Goal: Use online tool/utility: Utilize a website feature to perform a specific function

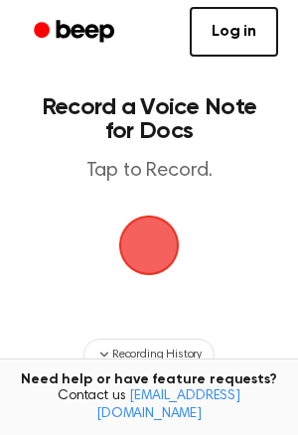
click at [141, 239] on span "button" at bounding box center [149, 246] width 61 height 61
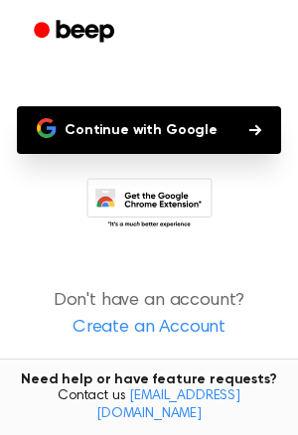
scroll to position [171, 0]
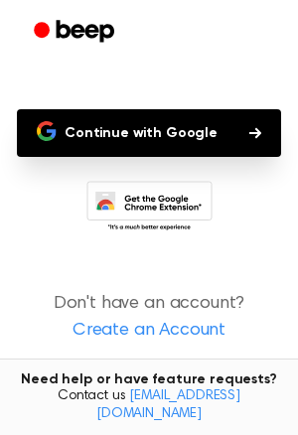
click at [88, 153] on button "Continue with Google" at bounding box center [149, 133] width 264 height 48
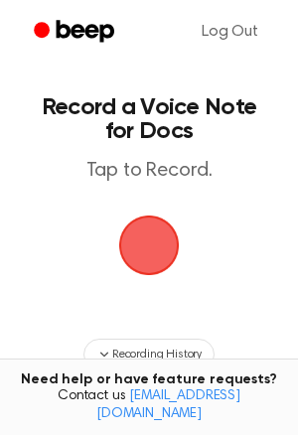
click at [145, 263] on span "button" at bounding box center [149, 246] width 65 height 65
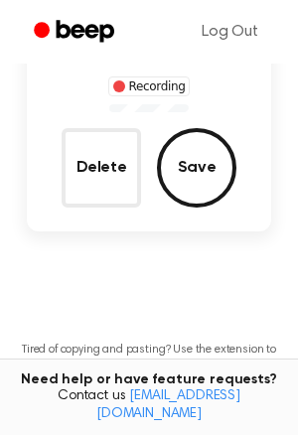
click at [196, 159] on button "Save" at bounding box center [196, 167] width 79 height 79
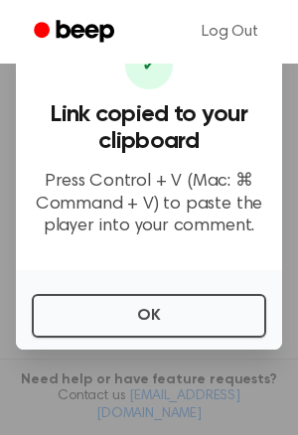
scroll to position [441, 0]
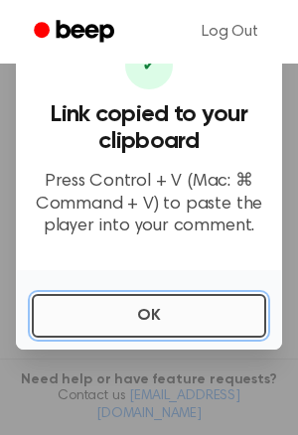
click at [160, 311] on button "OK" at bounding box center [149, 316] width 234 height 44
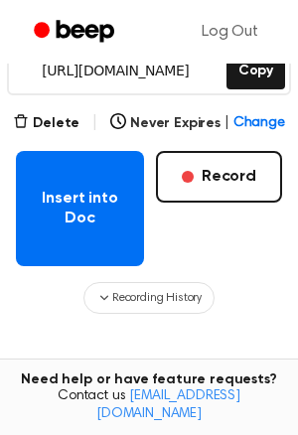
scroll to position [311, 0]
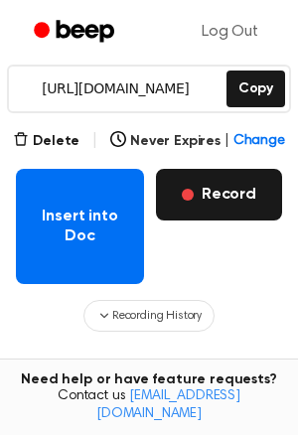
click at [257, 195] on button "Record" at bounding box center [219, 195] width 126 height 52
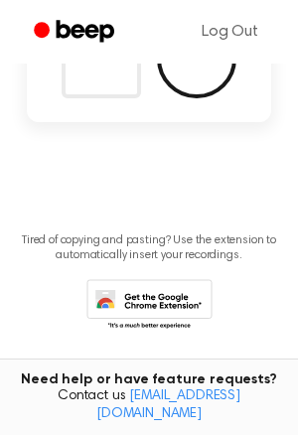
scroll to position [101, 0]
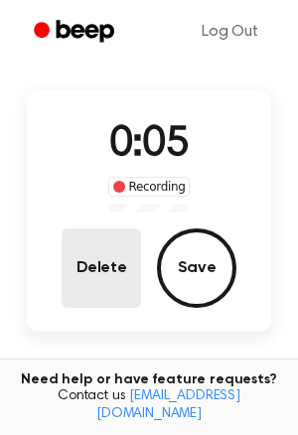
click at [108, 276] on button "Delete" at bounding box center [101, 267] width 79 height 79
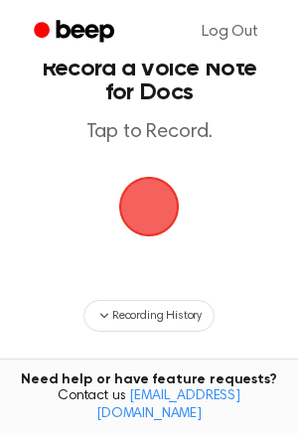
click at [160, 211] on span "button" at bounding box center [149, 207] width 61 height 61
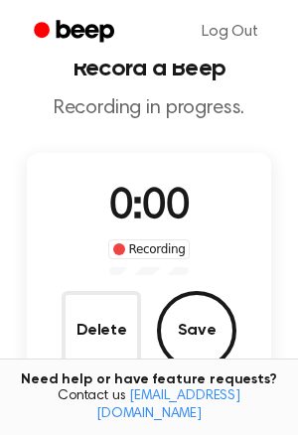
scroll to position [101, 0]
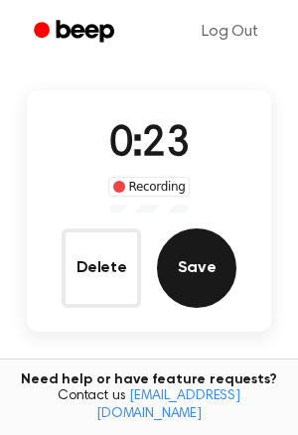
click at [217, 264] on button "Save" at bounding box center [196, 267] width 79 height 79
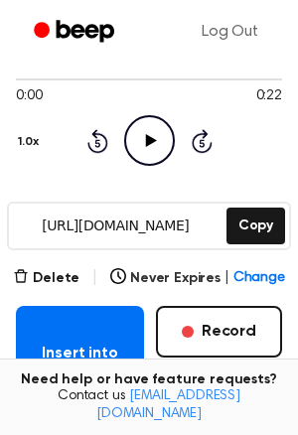
scroll to position [179, 0]
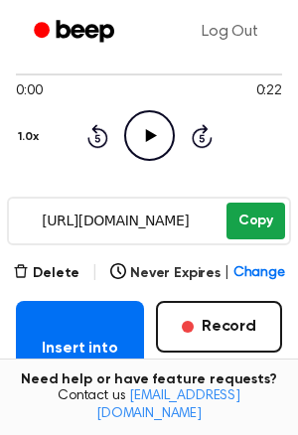
click at [253, 218] on button "Copy" at bounding box center [255, 221] width 59 height 37
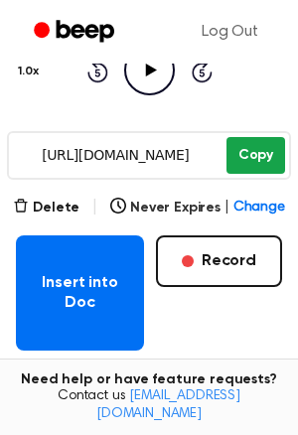
scroll to position [243, 0]
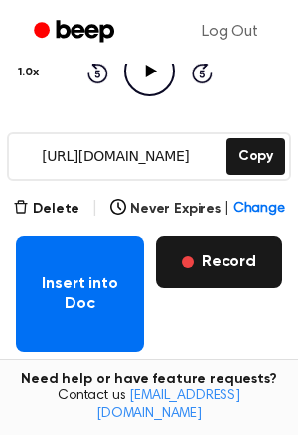
click at [200, 260] on button "Record" at bounding box center [219, 262] width 126 height 52
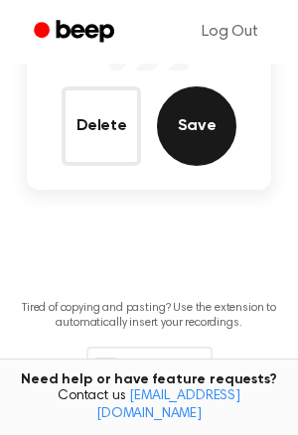
click at [212, 144] on button "Save" at bounding box center [196, 125] width 79 height 79
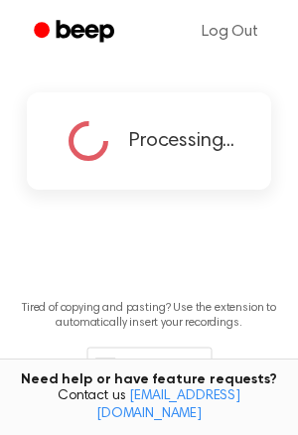
scroll to position [133, 0]
